Goal: Task Accomplishment & Management: Manage account settings

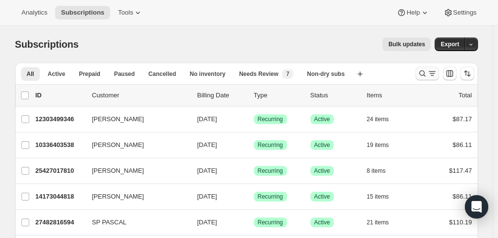
click at [427, 70] on icon "Search and filter results" at bounding box center [422, 74] width 10 height 10
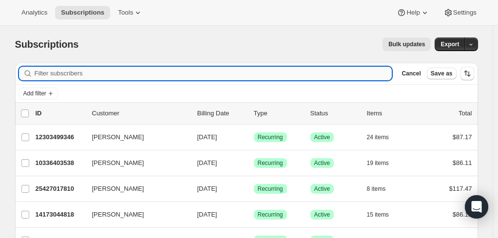
click at [94, 73] on input "Filter subscribers" at bounding box center [213, 74] width 357 height 14
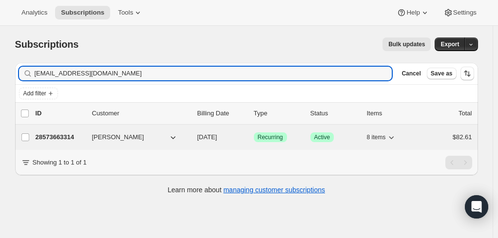
type input "[EMAIL_ADDRESS][DOMAIN_NAME]"
click at [57, 135] on p "28573663314" at bounding box center [60, 137] width 49 height 10
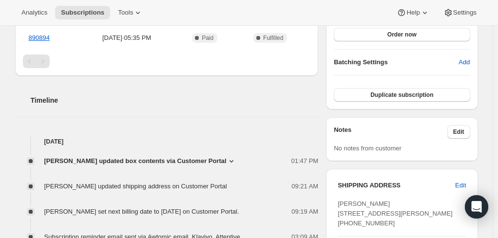
scroll to position [341, 0]
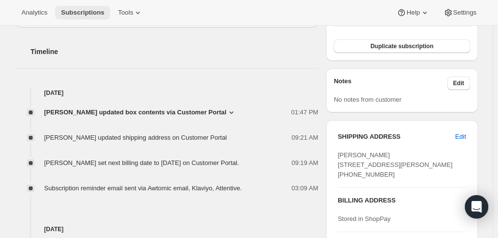
click at [83, 14] on span "Subscriptions" at bounding box center [82, 13] width 43 height 8
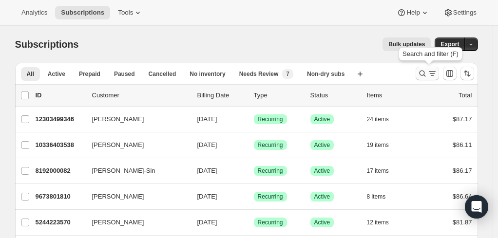
click at [431, 73] on icon "Search and filter results" at bounding box center [432, 74] width 10 height 10
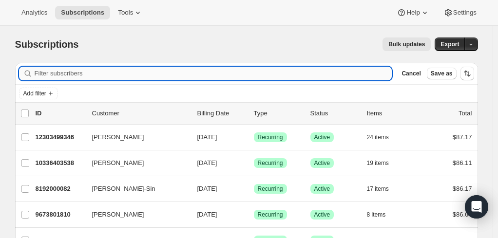
click at [66, 73] on input "Filter subscribers" at bounding box center [213, 74] width 357 height 14
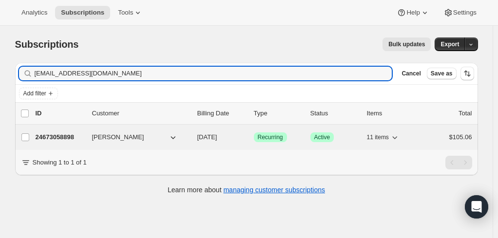
type input "[EMAIL_ADDRESS][DOMAIN_NAME]"
click at [63, 133] on p "24673058898" at bounding box center [60, 137] width 49 height 10
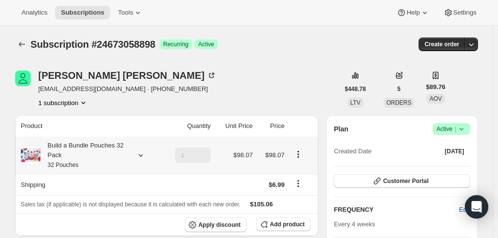
click at [73, 151] on div "Build a Bundle Pouches 32 Pack 32 Pouches" at bounding box center [84, 155] width 88 height 29
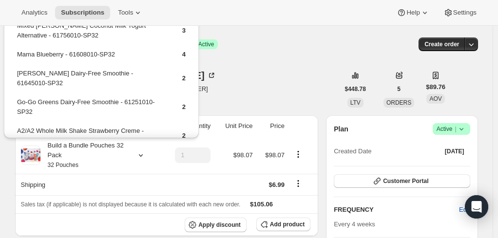
click at [253, 94] on div "[PERSON_NAME] [EMAIL_ADDRESS][DOMAIN_NAME] · [PHONE_NUMBER] 1 subscription" at bounding box center [177, 89] width 324 height 37
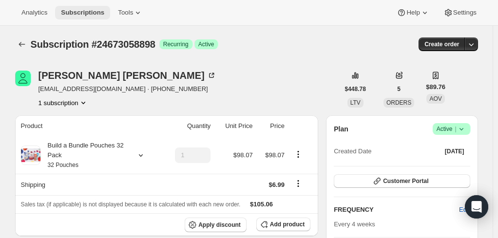
click at [79, 9] on span "Subscriptions" at bounding box center [82, 13] width 43 height 8
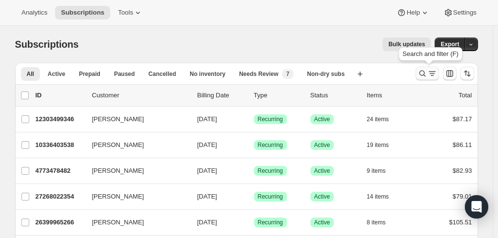
click at [418, 72] on button "Search and filter results" at bounding box center [426, 74] width 23 height 14
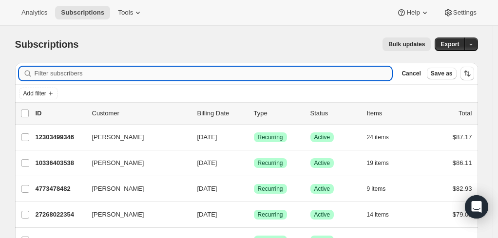
click at [216, 73] on input "Filter subscribers" at bounding box center [213, 74] width 357 height 14
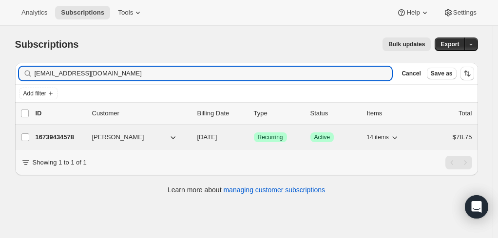
type input "[EMAIL_ADDRESS][DOMAIN_NAME]"
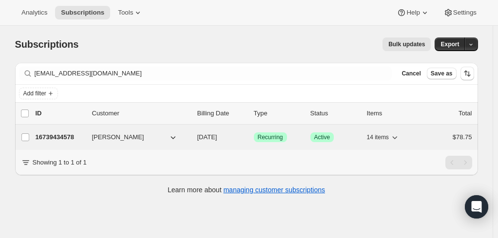
click at [54, 134] on p "16739434578" at bounding box center [60, 137] width 49 height 10
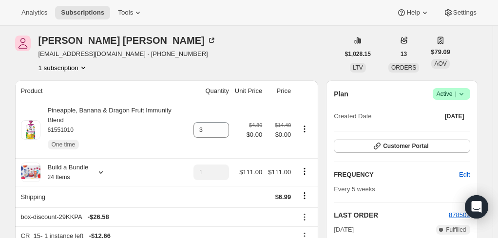
scroll to position [97, 0]
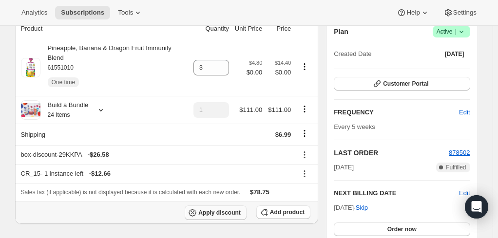
click at [216, 209] on span "Apply discount" at bounding box center [219, 213] width 42 height 8
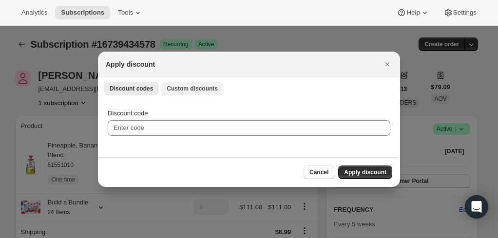
scroll to position [0, 0]
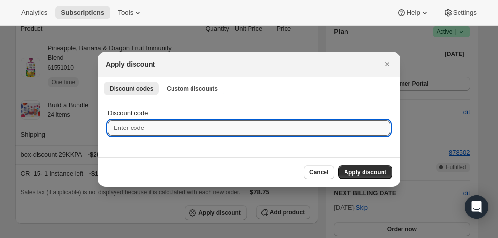
click at [136, 128] on input "Discount code" at bounding box center [249, 128] width 282 height 16
type input "v"
paste input "TENRF772J95"
type input "TENRF772J95"
click at [365, 171] on span "Apply discount" at bounding box center [365, 172] width 42 height 8
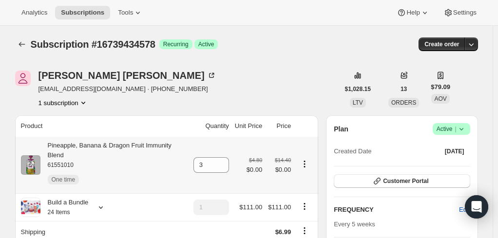
scroll to position [49, 0]
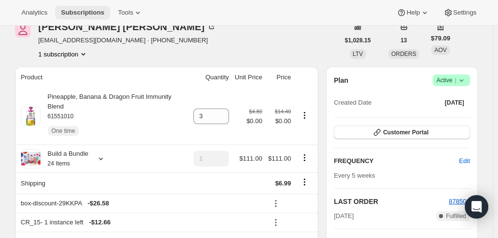
click at [64, 12] on span "Subscriptions" at bounding box center [82, 13] width 43 height 8
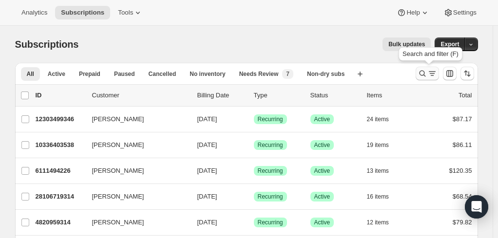
click at [427, 70] on icon "Search and filter results" at bounding box center [422, 74] width 10 height 10
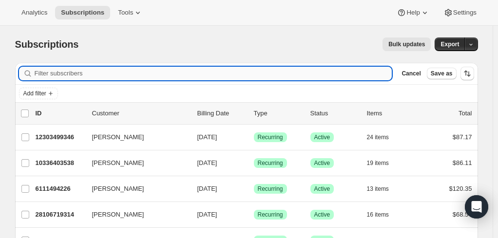
click at [118, 69] on input "Filter subscribers" at bounding box center [213, 74] width 357 height 14
paste input "[EMAIL_ADDRESS][DOMAIN_NAME]"
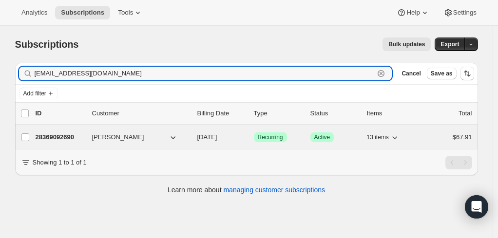
type input "[EMAIL_ADDRESS][DOMAIN_NAME]"
click at [59, 130] on div "28369092690 [PERSON_NAME] [DATE] Success Recurring Success Active 13 items $67.…" at bounding box center [254, 137] width 436 height 14
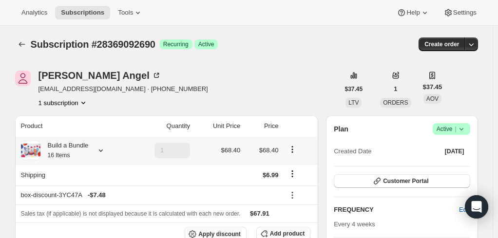
click at [65, 148] on div "Build a Bundle 16 Items" at bounding box center [64, 150] width 48 height 19
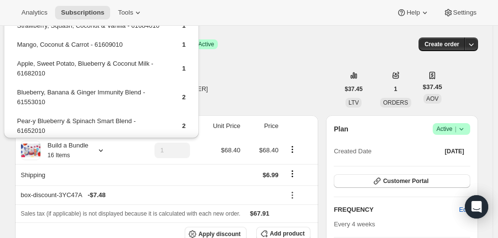
click at [293, 91] on div "[PERSON_NAME] [EMAIL_ADDRESS][DOMAIN_NAME] · [PHONE_NUMBER] 1 subscription" at bounding box center [177, 89] width 324 height 37
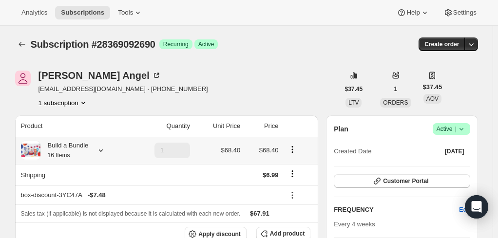
click at [70, 152] on small "16 Items" at bounding box center [59, 155] width 22 height 7
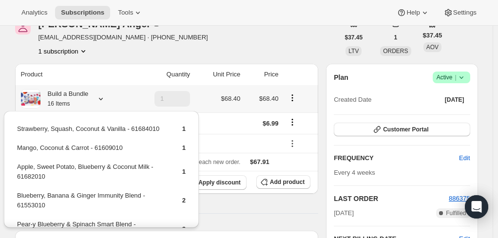
scroll to position [97, 0]
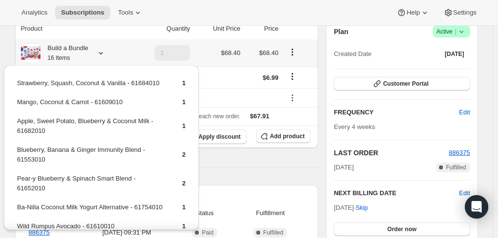
click at [109, 210] on td "Ba-Nilla Coconut Milk Yogurt Alternative - 61754010" at bounding box center [91, 211] width 149 height 18
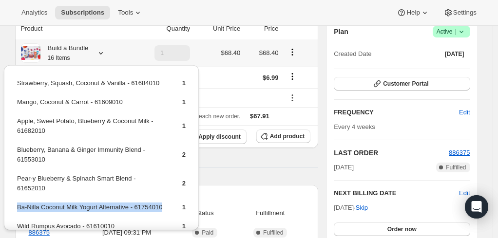
click at [109, 210] on td "Ba-Nilla Coconut Milk Yogurt Alternative - 61754010" at bounding box center [91, 211] width 149 height 18
copy td "Ba-Nilla Coconut Milk Yogurt Alternative - 61754010"
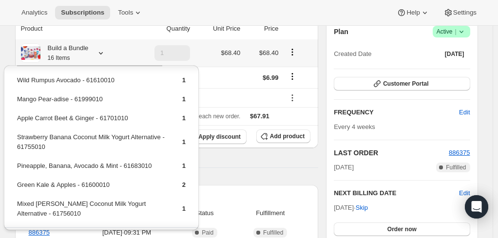
scroll to position [183, 0]
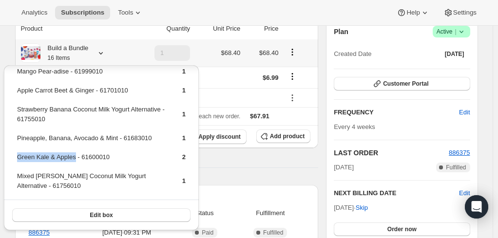
drag, startPoint x: 75, startPoint y: 159, endPoint x: 19, endPoint y: 158, distance: 57.0
click at [19, 158] on td "Green Kale & Apples - 61600010" at bounding box center [91, 161] width 149 height 18
copy td "Green Kale & Apples"
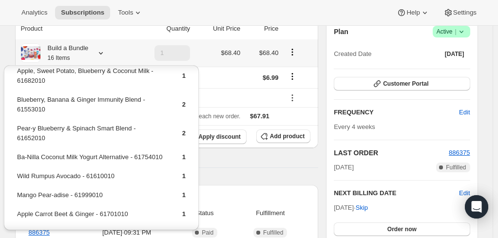
scroll to position [37, 0]
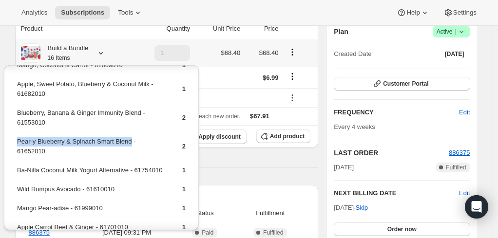
drag, startPoint x: 129, startPoint y: 143, endPoint x: 17, endPoint y: 142, distance: 112.0
click at [17, 142] on td "Pear-y Blueberry & Spinach Smart Blend - 61652010" at bounding box center [91, 150] width 149 height 28
copy td "Pear-y Blueberry & Spinach Smart Blend"
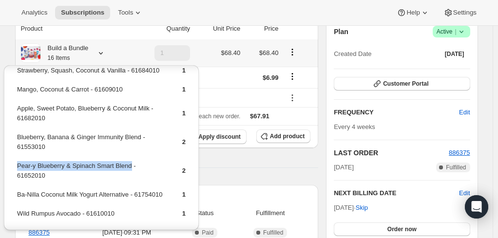
scroll to position [0, 0]
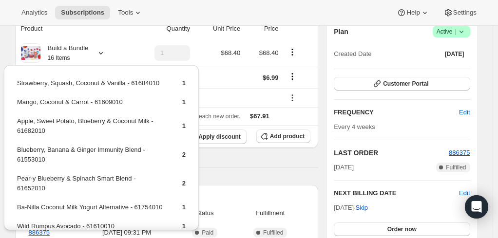
click at [242, 158] on div "Product Quantity Unit Price Price Build a Bundle 16 Items 1 $68.40 $68.40 Shipp…" at bounding box center [166, 219] width 303 height 403
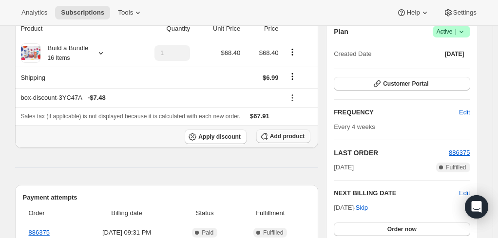
click at [289, 134] on span "Add product" at bounding box center [287, 136] width 35 height 8
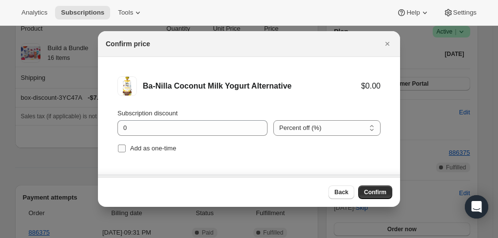
drag, startPoint x: 119, startPoint y: 151, endPoint x: 124, endPoint y: 148, distance: 5.9
click at [119, 151] on input "Add as one-time" at bounding box center [122, 149] width 8 height 8
checkbox input "true"
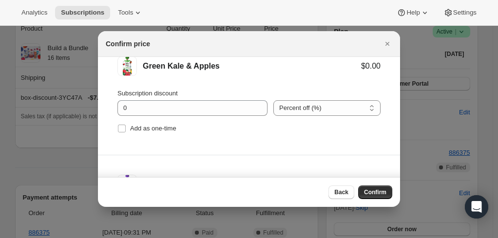
scroll to position [146, 0]
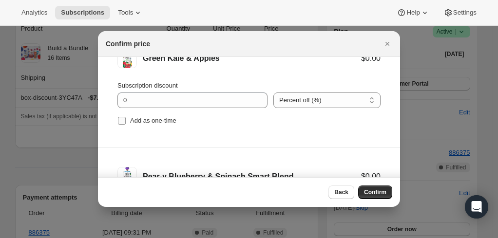
click at [121, 121] on input "Add as one-time" at bounding box center [122, 121] width 8 height 8
checkbox input "true"
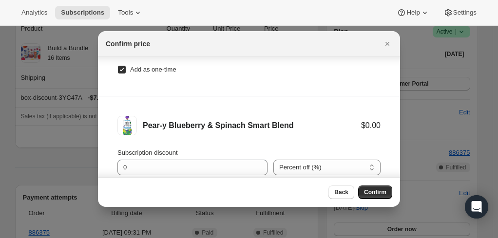
scroll to position [81, 0]
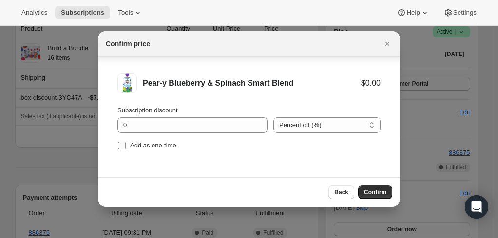
click at [125, 146] on input "Add as one-time" at bounding box center [122, 146] width 8 height 8
checkbox input "true"
click at [371, 193] on span "Confirm" at bounding box center [375, 192] width 22 height 8
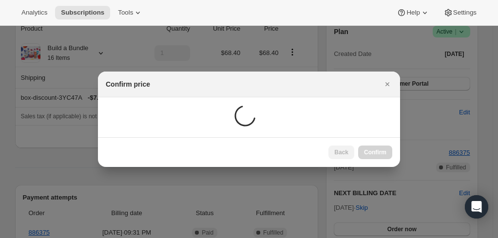
scroll to position [97, 0]
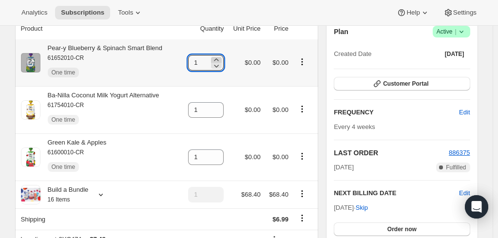
click at [219, 58] on icon at bounding box center [216, 59] width 4 height 2
type input "2"
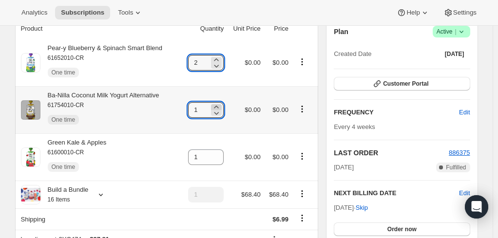
click at [219, 104] on icon at bounding box center [216, 107] width 10 height 10
type input "2"
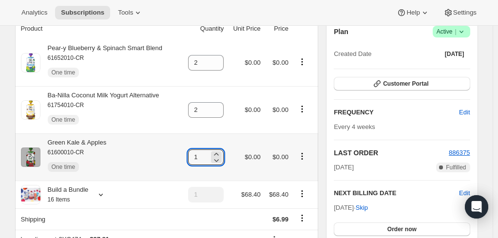
drag, startPoint x: 220, startPoint y: 153, endPoint x: 212, endPoint y: 152, distance: 7.9
click at [220, 153] on icon at bounding box center [216, 154] width 10 height 10
type input "2"
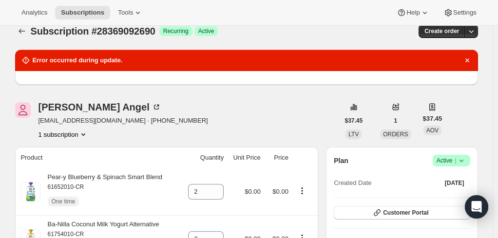
scroll to position [0, 0]
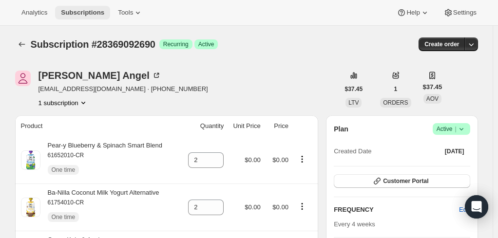
click at [73, 11] on span "Subscriptions" at bounding box center [82, 13] width 43 height 8
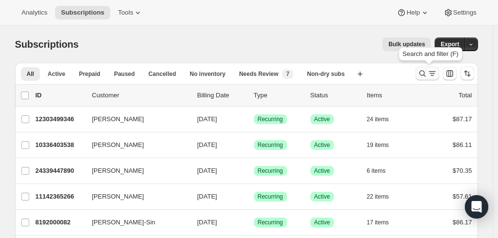
click at [427, 73] on icon "Search and filter results" at bounding box center [422, 74] width 10 height 10
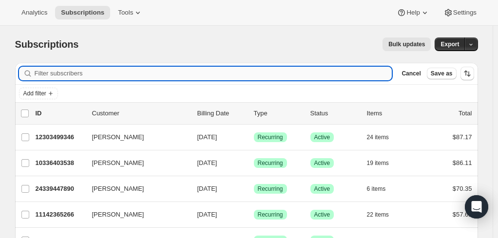
click at [174, 74] on input "Filter subscribers" at bounding box center [213, 74] width 357 height 14
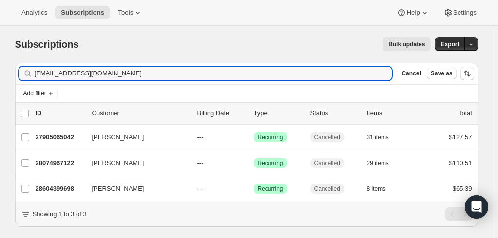
type input "ashleystager@gmail.com"
drag, startPoint x: 130, startPoint y: 69, endPoint x: -3, endPoint y: 69, distance: 133.4
click at [0, 69] on html "Analytics Subscriptions Tools Help Settings Skip to content Subscriptions. This…" at bounding box center [249, 119] width 498 height 238
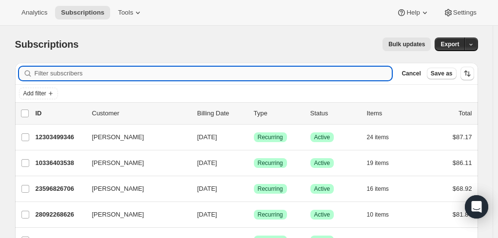
click at [58, 73] on input "Filter subscribers" at bounding box center [213, 74] width 357 height 14
paste input "jingli01081998@gmail.com"
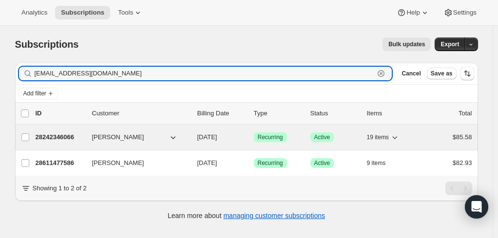
type input "jingli01081998@gmail.com"
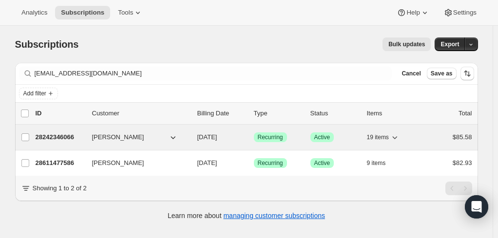
click at [65, 137] on p "28242346066" at bounding box center [60, 137] width 49 height 10
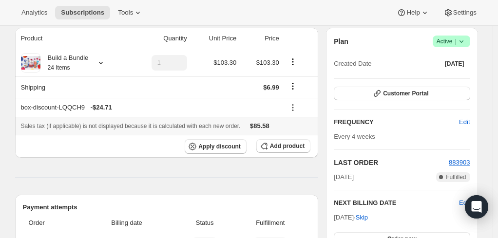
scroll to position [97, 0]
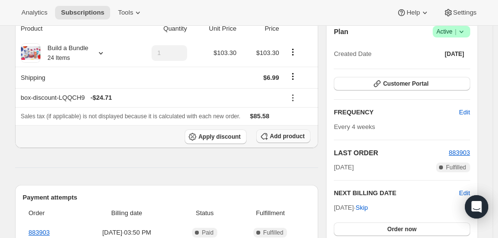
click at [278, 139] on span "Add product" at bounding box center [287, 136] width 35 height 8
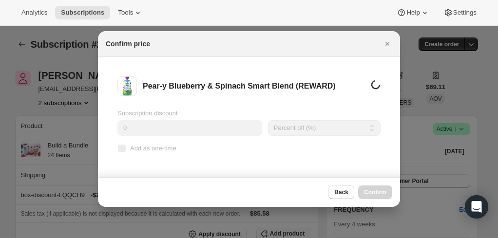
scroll to position [0, 0]
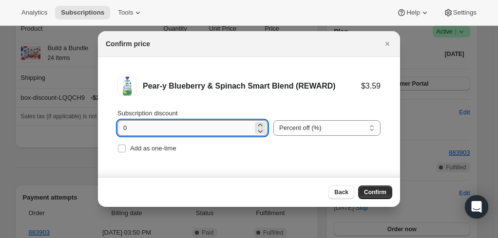
click at [150, 130] on input "0" at bounding box center [184, 128] width 135 height 16
type input "100"
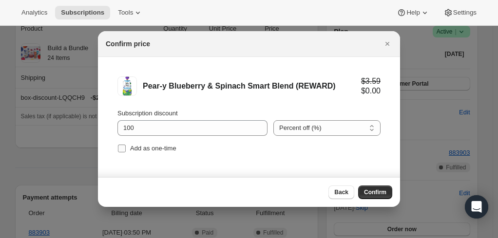
click at [124, 150] on input "Add as one-time" at bounding box center [122, 149] width 8 height 8
checkbox input "true"
click at [378, 195] on span "Confirm" at bounding box center [375, 192] width 22 height 8
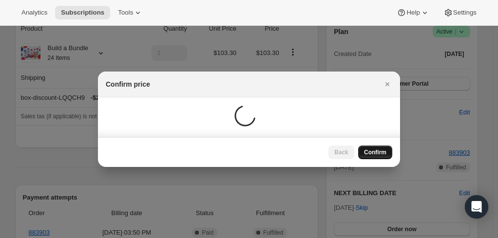
scroll to position [97, 0]
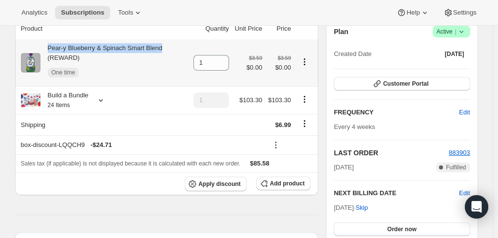
drag, startPoint x: 52, startPoint y: 48, endPoint x: 167, endPoint y: 51, distance: 114.9
click at [167, 51] on div "Pear-y Blueberry & Spinach Smart Blend (REWARD) One time" at bounding box center [113, 62] width 147 height 39
copy div "Pear-y Blueberry & Spinach Smart Blend"
click at [82, 12] on span "Subscriptions" at bounding box center [82, 13] width 43 height 8
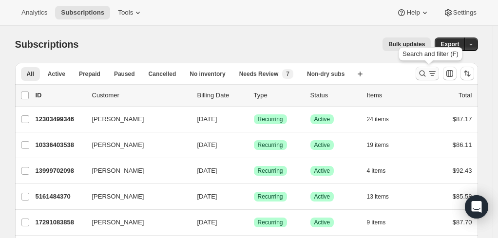
click at [430, 71] on icon "Search and filter results" at bounding box center [432, 74] width 10 height 10
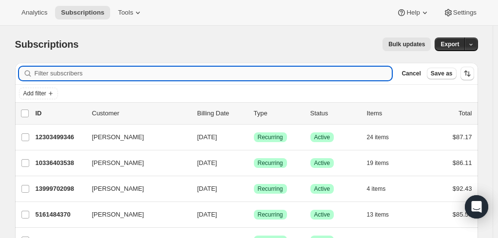
click at [233, 75] on input "Filter subscribers" at bounding box center [213, 74] width 357 height 14
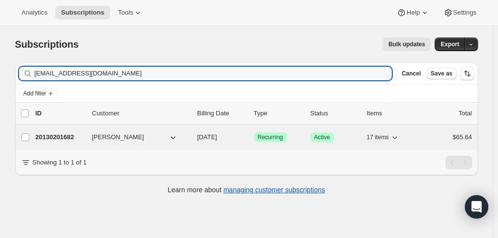
type input "kellyfinkelman@gmail.com"
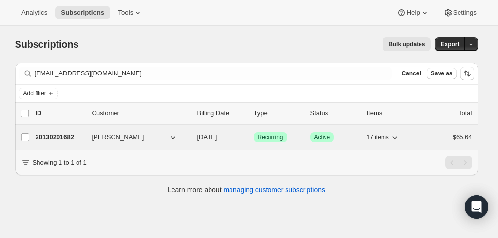
click at [59, 139] on p "20130201682" at bounding box center [60, 137] width 49 height 10
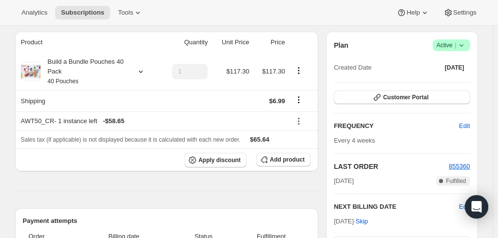
scroll to position [97, 0]
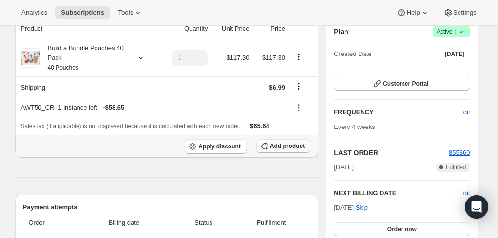
click at [274, 150] on button "Add product" at bounding box center [283, 146] width 54 height 14
click at [84, 62] on div "Build a Bundle Pouches 40 Pack 40 Pouches" at bounding box center [84, 57] width 88 height 29
click at [286, 145] on span "Add product" at bounding box center [287, 146] width 35 height 8
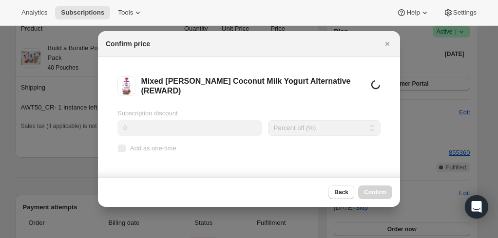
scroll to position [0, 0]
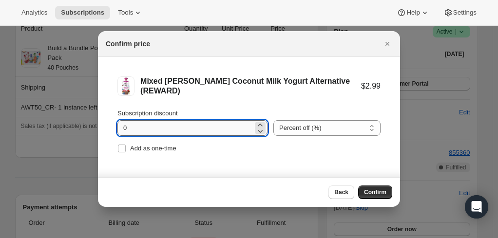
click at [139, 129] on input "0" at bounding box center [184, 128] width 135 height 16
type input "100"
click at [121, 152] on span ":r1c7:" at bounding box center [121, 148] width 9 height 9
click at [121, 152] on input "Add as one-time" at bounding box center [122, 149] width 8 height 8
checkbox input "true"
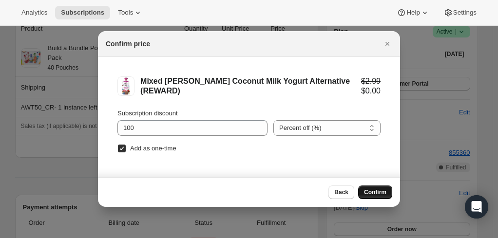
click at [379, 192] on span "Confirm" at bounding box center [375, 192] width 22 height 8
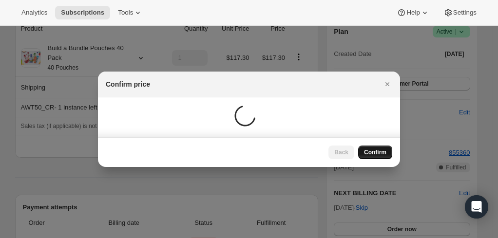
scroll to position [97, 0]
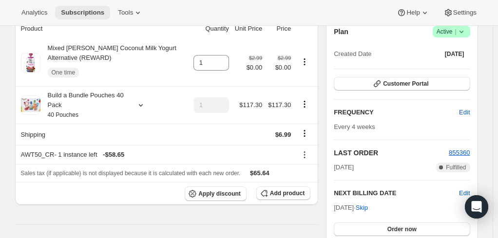
click at [73, 11] on span "Subscriptions" at bounding box center [82, 13] width 43 height 8
